Goal: Task Accomplishment & Management: Complete application form

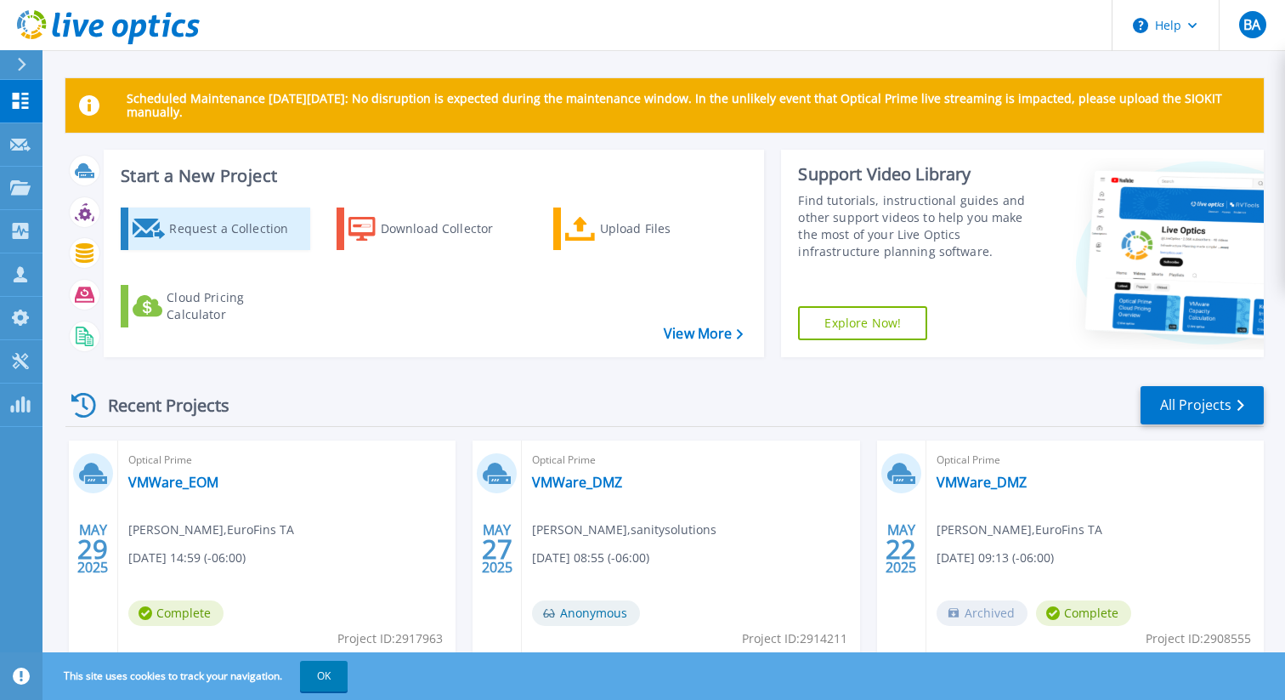
click at [202, 227] on div "Request a Collection" at bounding box center [237, 229] width 136 height 34
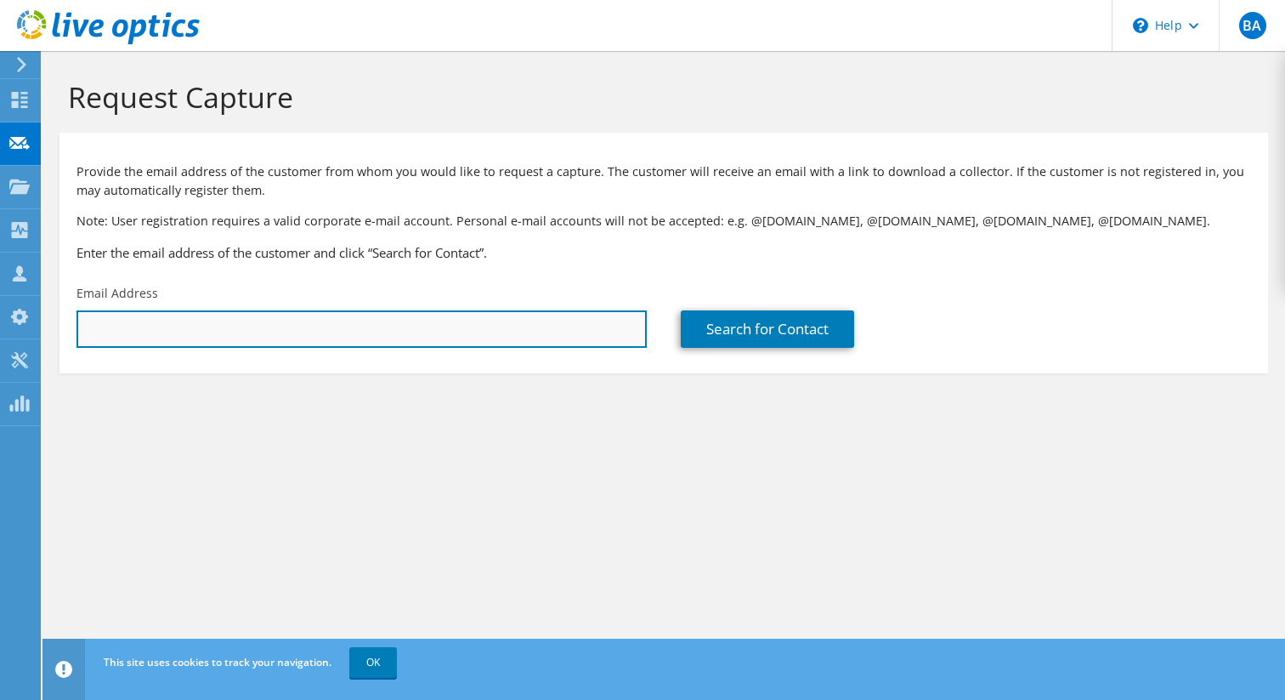
click at [214, 329] on input "text" at bounding box center [362, 328] width 570 height 37
paste input "[PERSON_NAME][DOMAIN_NAME][EMAIL_ADDRESS][PERSON_NAME][DOMAIN_NAME]"
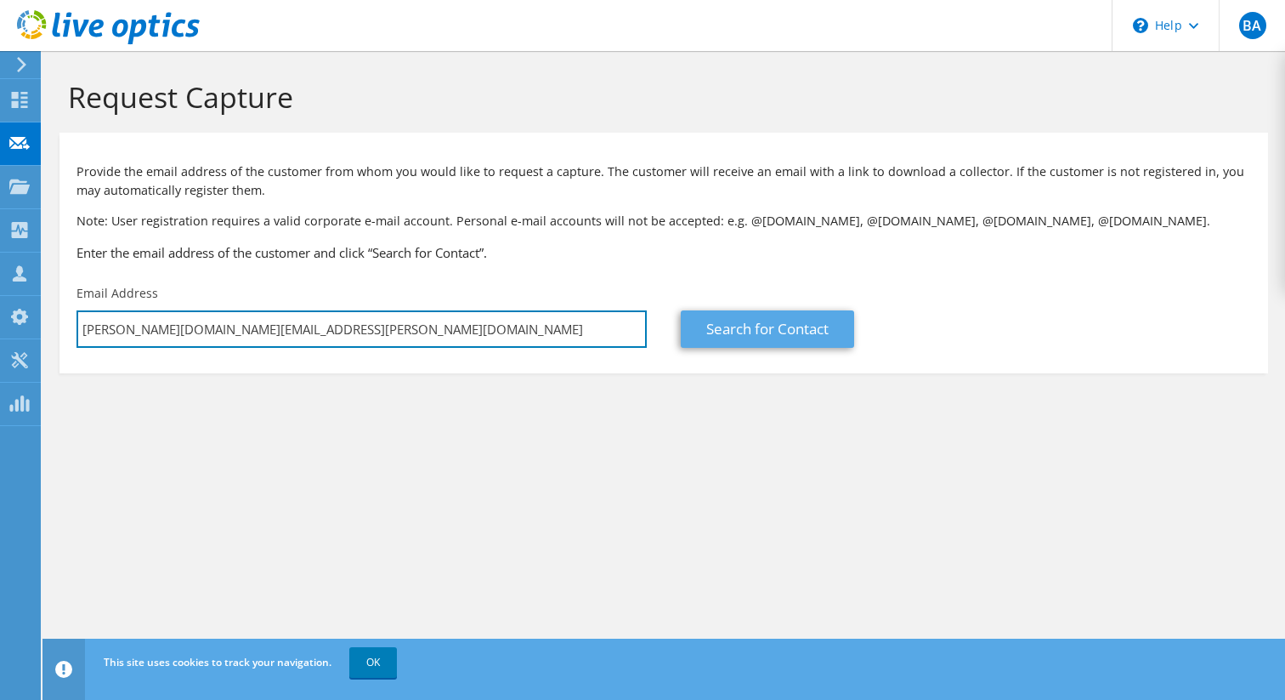
type input "[PERSON_NAME][DOMAIN_NAME][EMAIL_ADDRESS][PERSON_NAME][DOMAIN_NAME]"
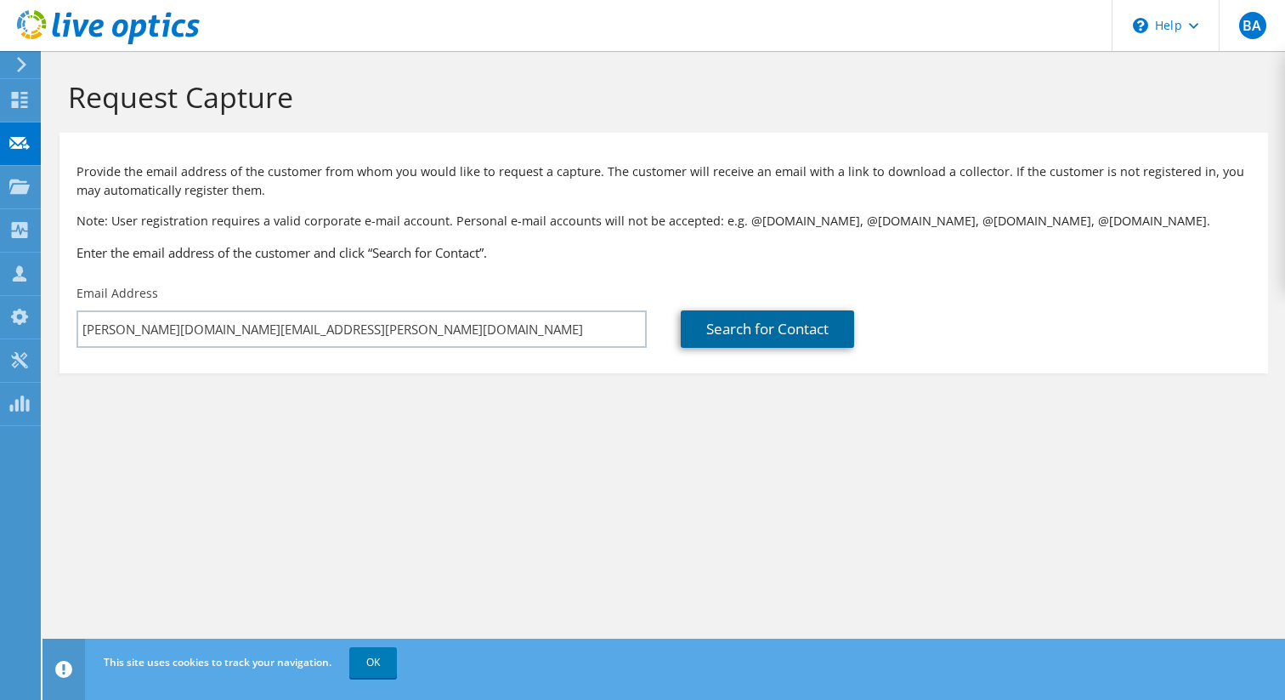
click at [811, 336] on link "Search for Contact" at bounding box center [767, 328] width 173 height 37
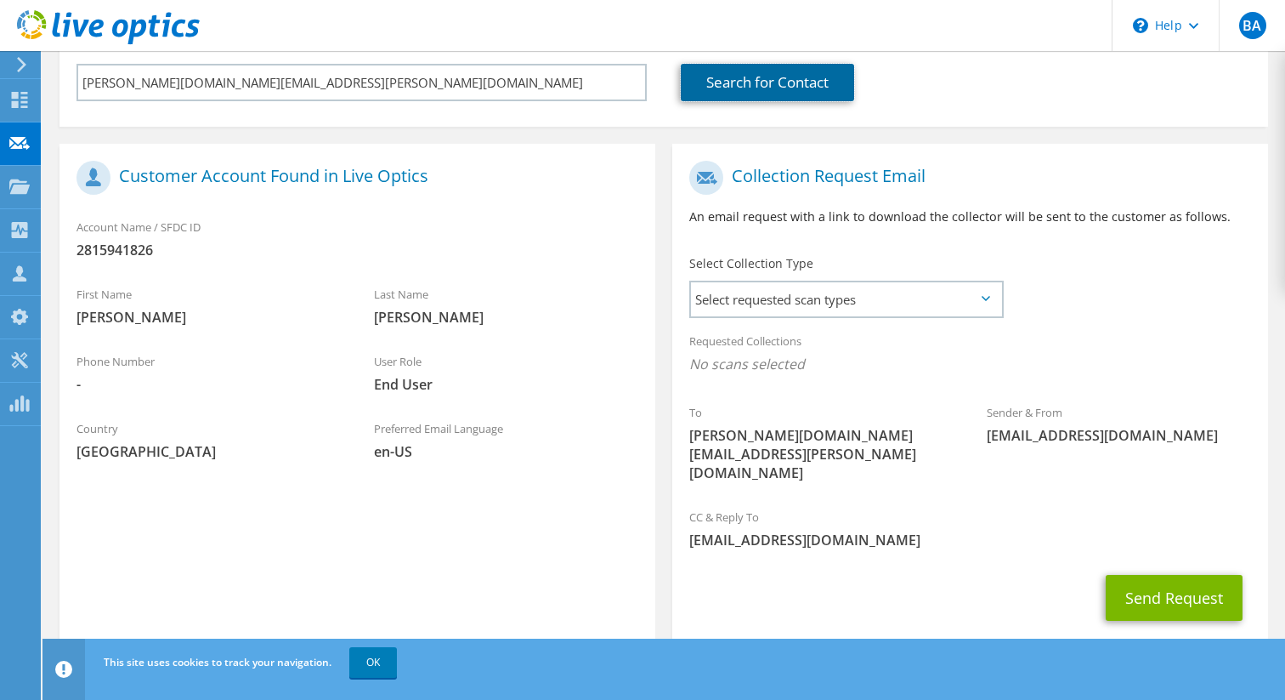
scroll to position [250, 0]
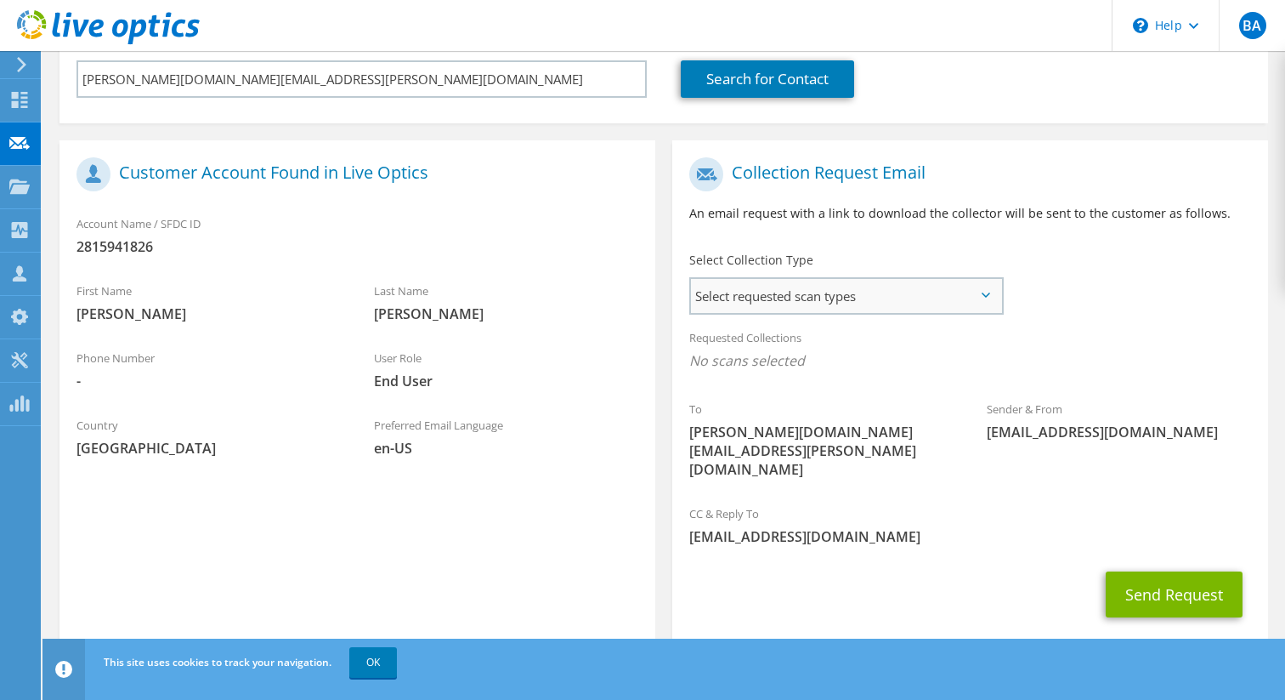
click at [987, 298] on span "Select requested scan types" at bounding box center [846, 296] width 310 height 34
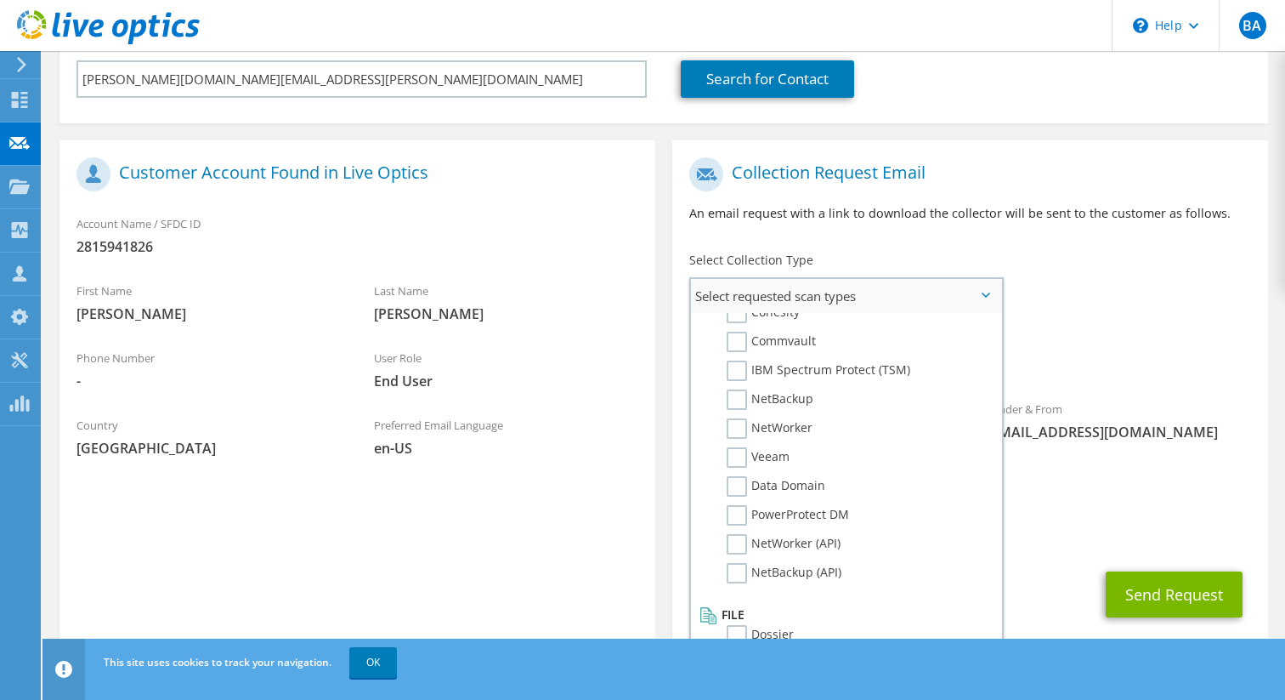
scroll to position [808, 0]
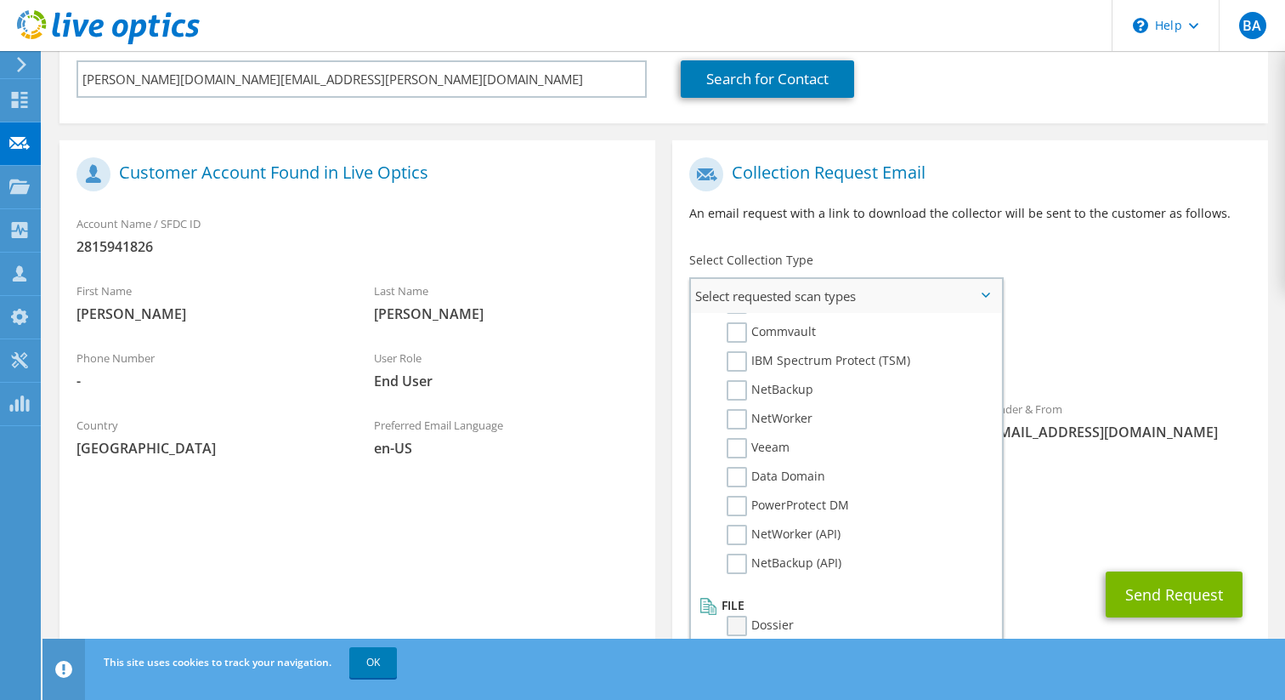
click at [740, 621] on label "Dossier" at bounding box center [760, 625] width 67 height 20
click at [0, 0] on input "Dossier" at bounding box center [0, 0] width 0 height 0
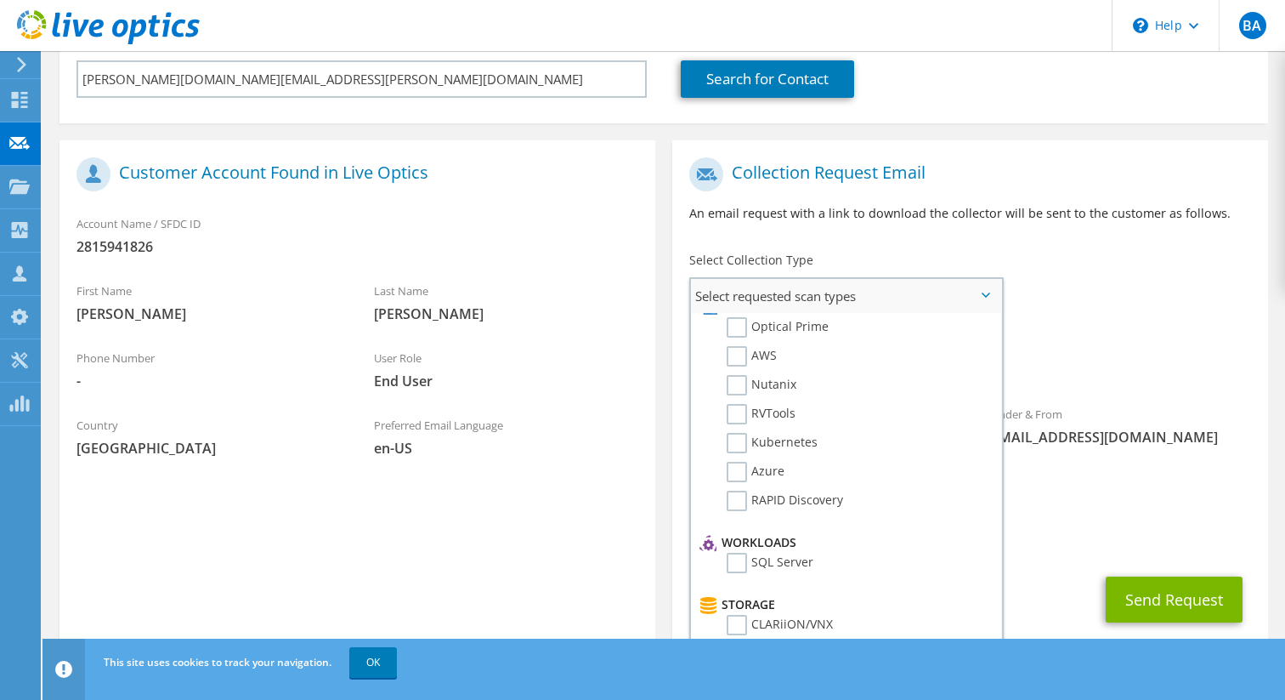
scroll to position [0, 0]
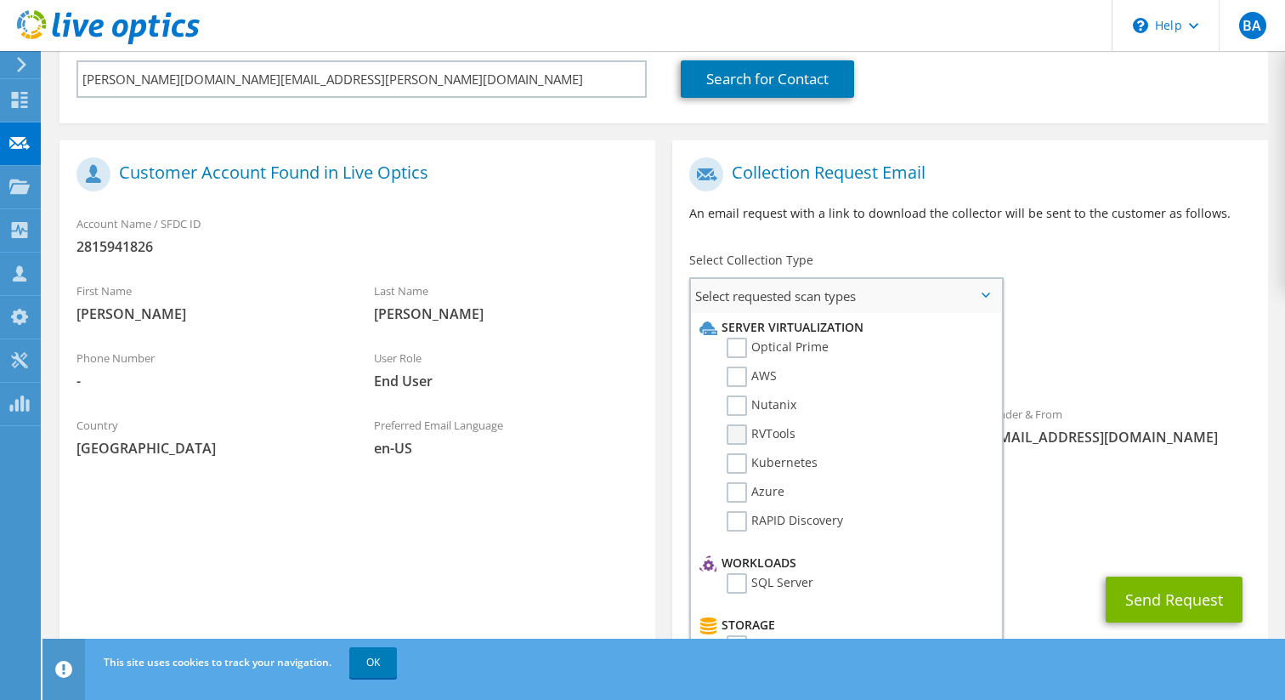
click at [740, 434] on label "RVTools" at bounding box center [761, 434] width 69 height 20
click at [0, 0] on input "RVTools" at bounding box center [0, 0] width 0 height 0
click at [743, 343] on label "Optical Prime" at bounding box center [778, 347] width 102 height 20
click at [0, 0] on input "Optical Prime" at bounding box center [0, 0] width 0 height 0
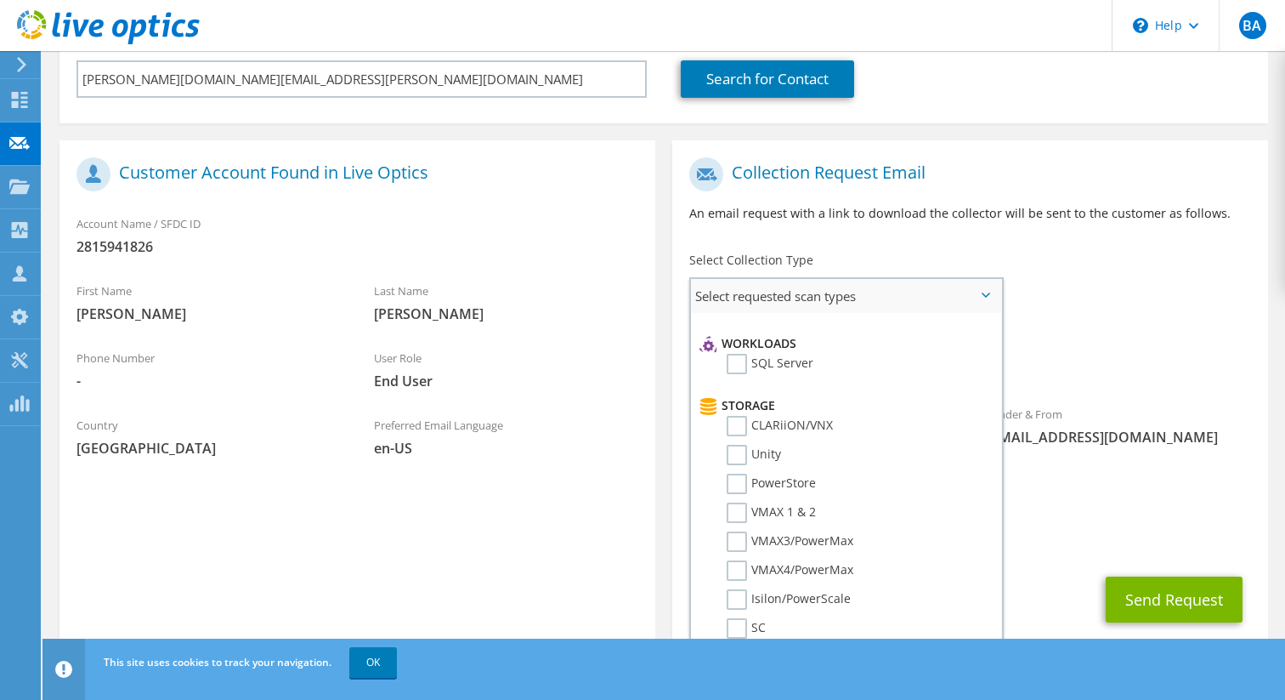
scroll to position [225, 0]
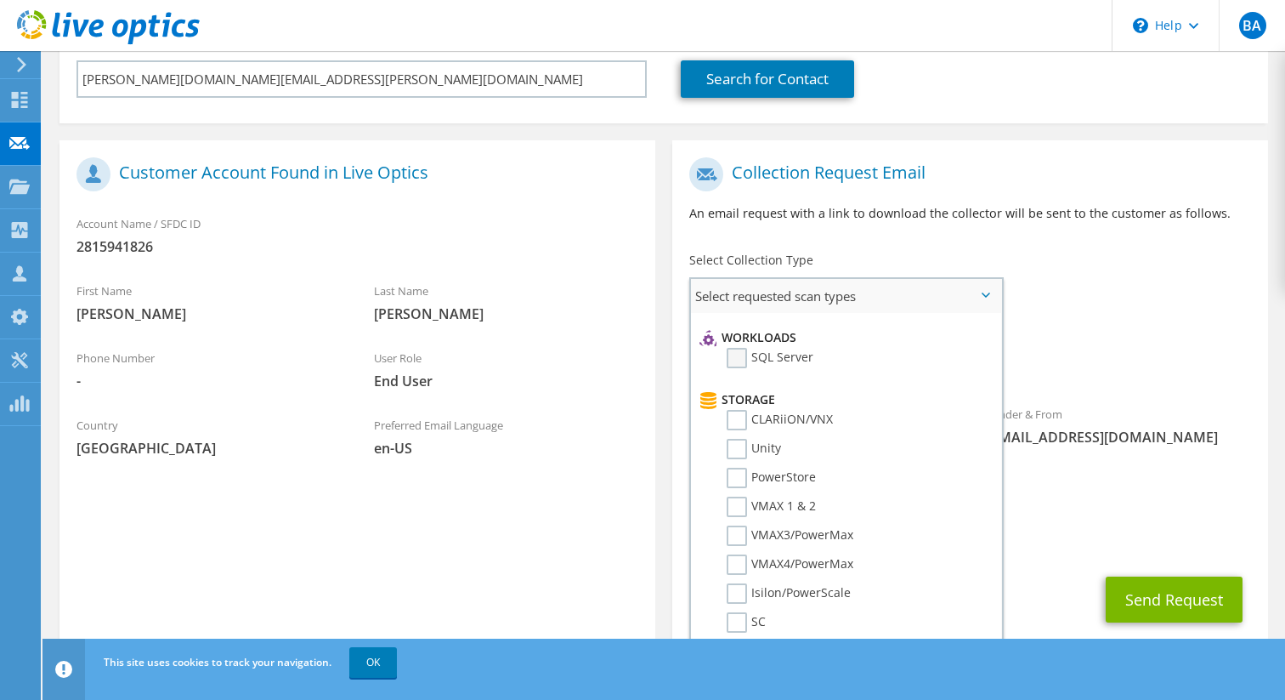
click at [734, 354] on label "SQL Server" at bounding box center [770, 358] width 87 height 20
click at [0, 0] on input "SQL Server" at bounding box center [0, 0] width 0 height 0
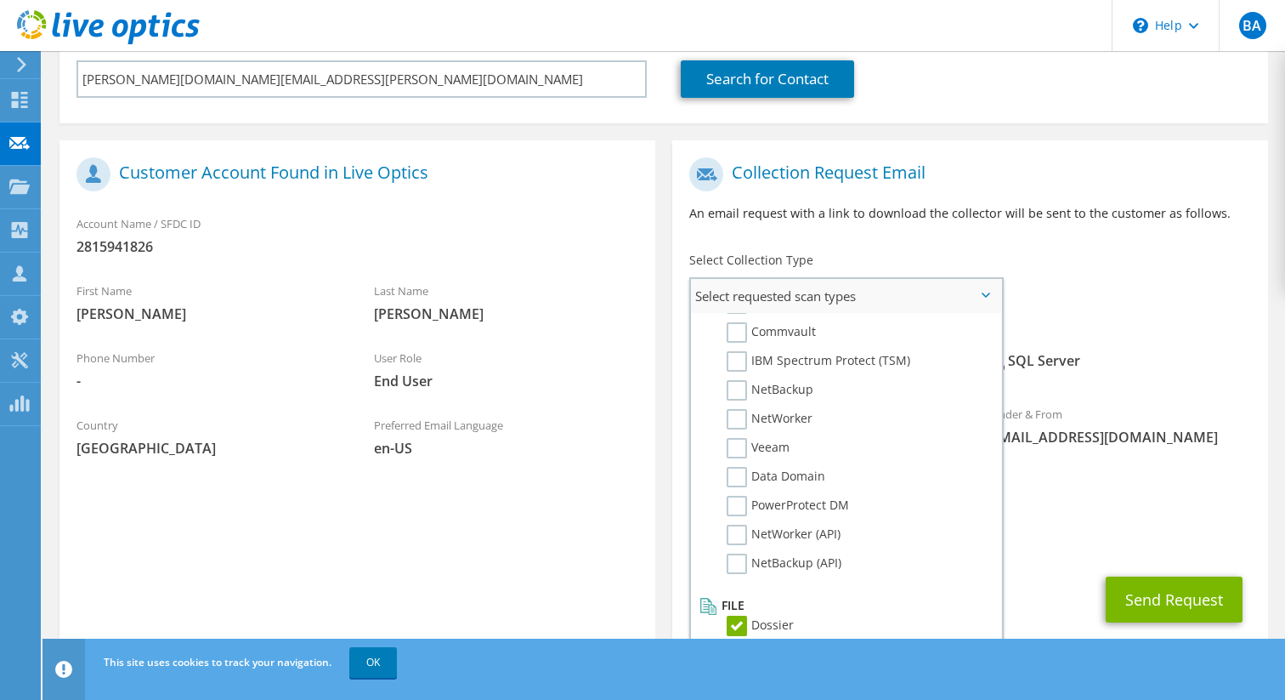
scroll to position [255, 0]
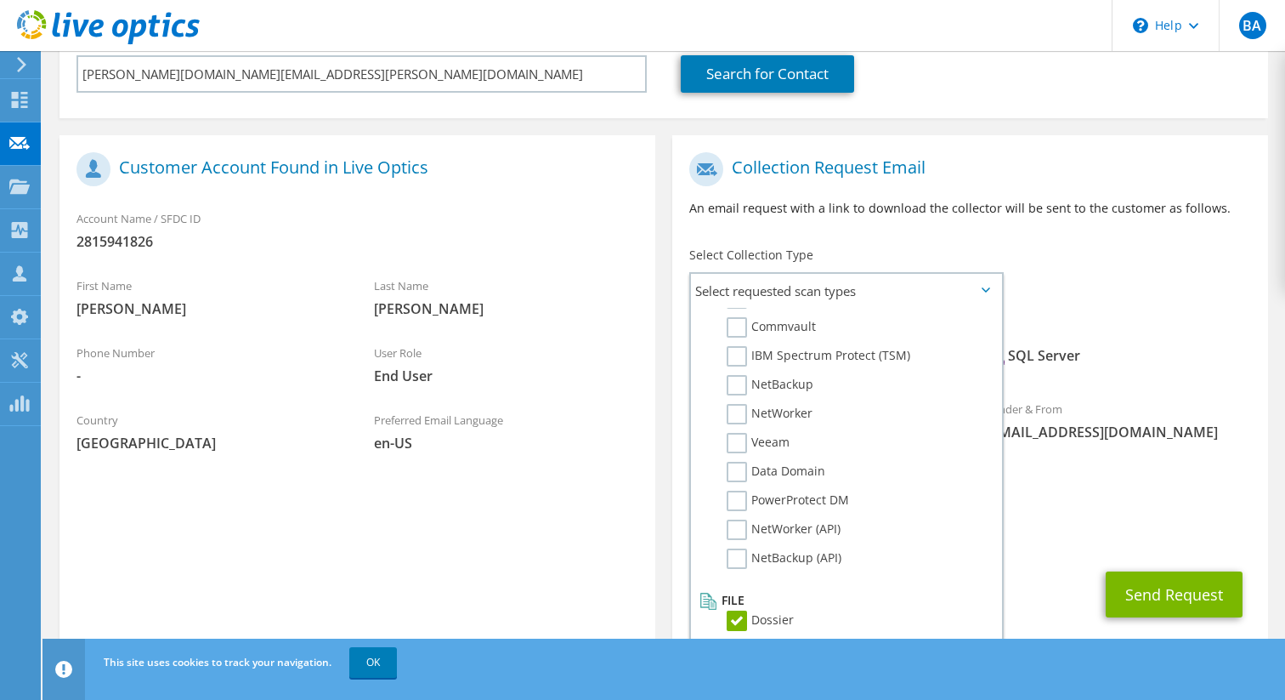
click at [988, 292] on icon at bounding box center [986, 289] width 9 height 5
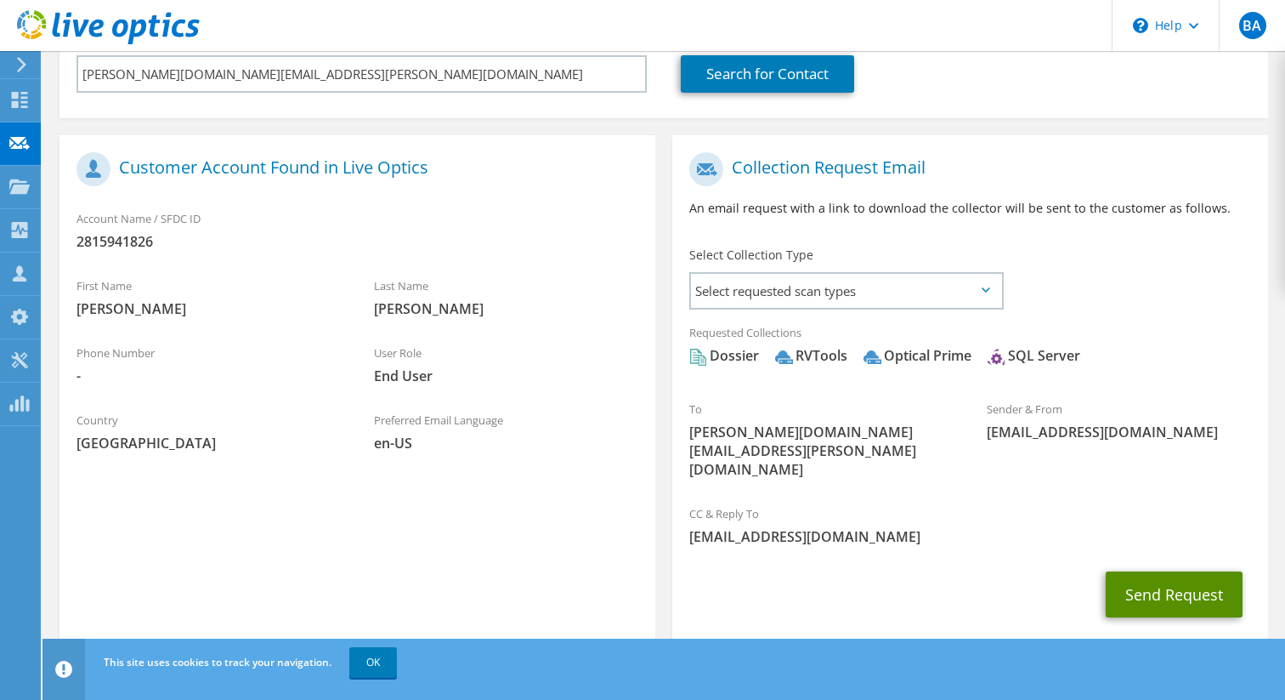
click at [1183, 571] on button "Send Request" at bounding box center [1174, 594] width 137 height 46
